Goal: Task Accomplishment & Management: Use online tool/utility

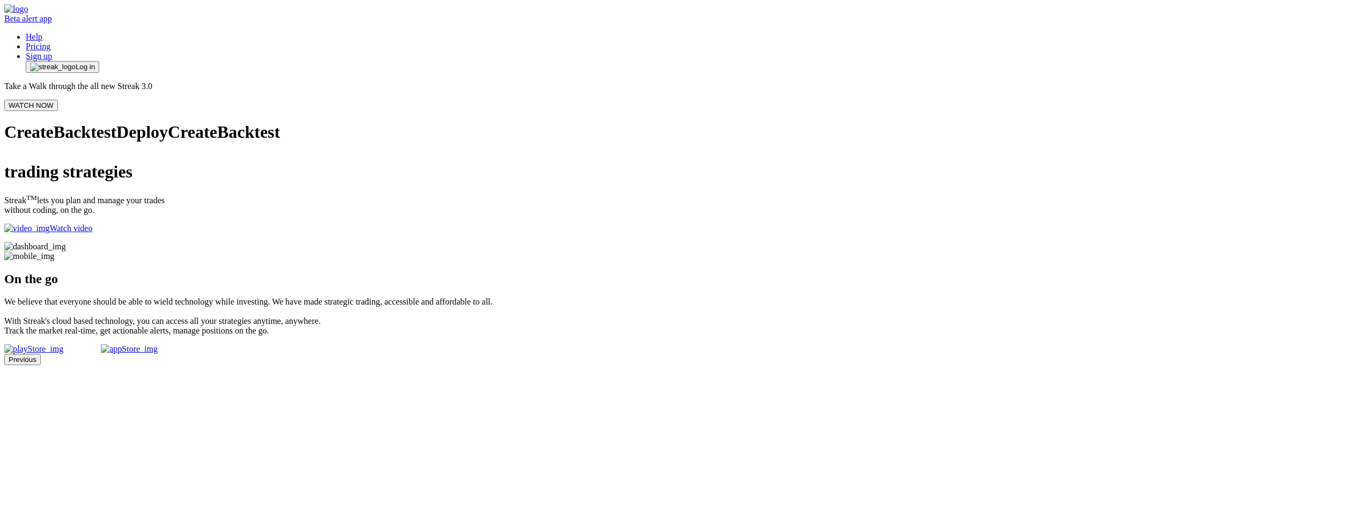
click at [95, 63] on span "Log in" at bounding box center [85, 67] width 19 height 9
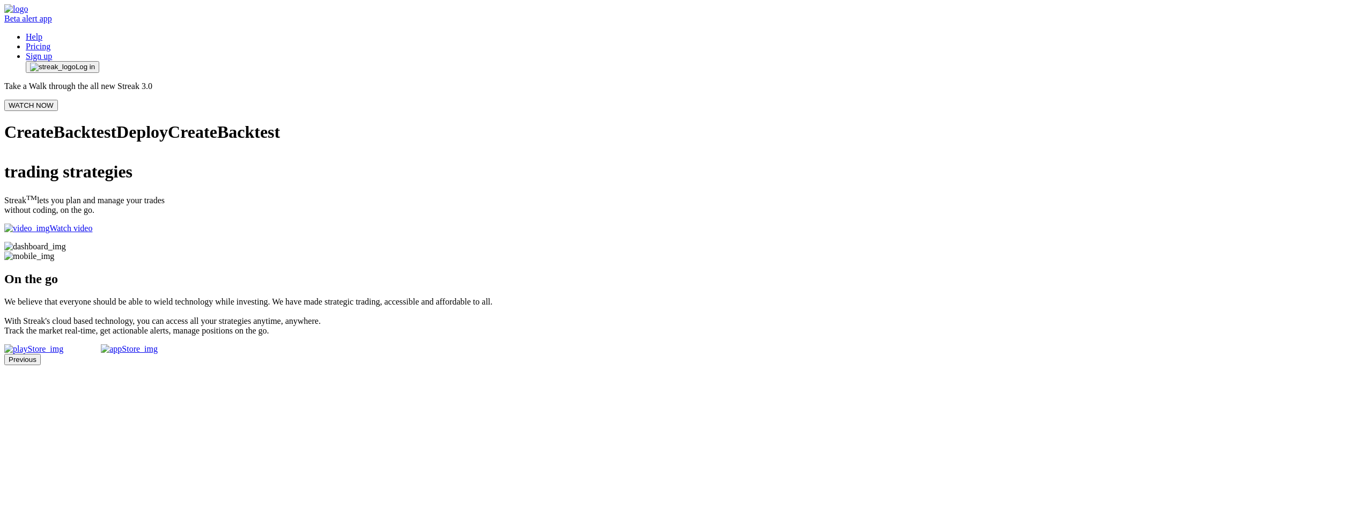
click at [95, 63] on span "Log in" at bounding box center [85, 67] width 19 height 9
